Goal: Task Accomplishment & Management: Use online tool/utility

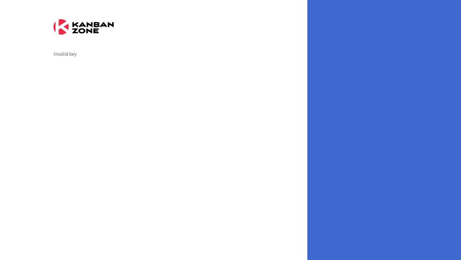
click at [83, 30] on img at bounding box center [83, 26] width 60 height 15
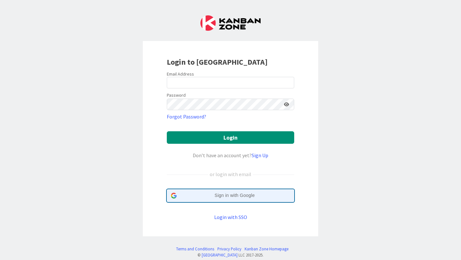
click at [245, 195] on span "Sign in with Google" at bounding box center [234, 195] width 111 height 7
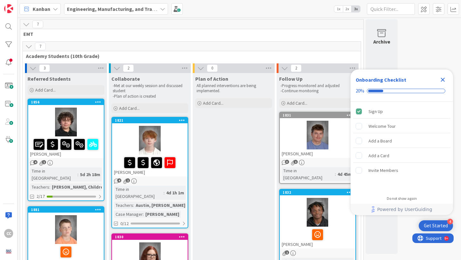
click at [446, 78] on icon "Close Checklist" at bounding box center [443, 80] width 8 height 8
